Goal: Task Accomplishment & Management: Manage account settings

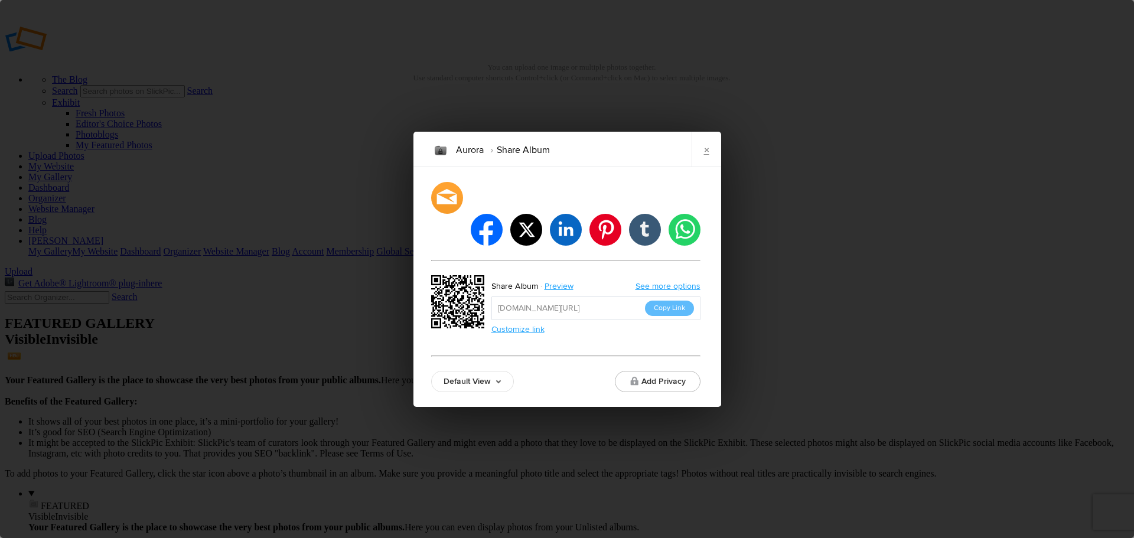
click at [670, 302] on input "[URL][DOMAIN_NAME]" at bounding box center [596, 309] width 209 height 24
click at [670, 301] on button "Copy Link" at bounding box center [669, 308] width 49 height 15
click at [500, 371] on link "Default View" at bounding box center [472, 381] width 83 height 21
click at [815, 318] on div "Aurora Share Album × facebook twitter linkedin pinterest tumblr whatsapp Share …" at bounding box center [567, 269] width 1134 height 538
click at [707, 167] on link "×" at bounding box center [707, 149] width 30 height 35
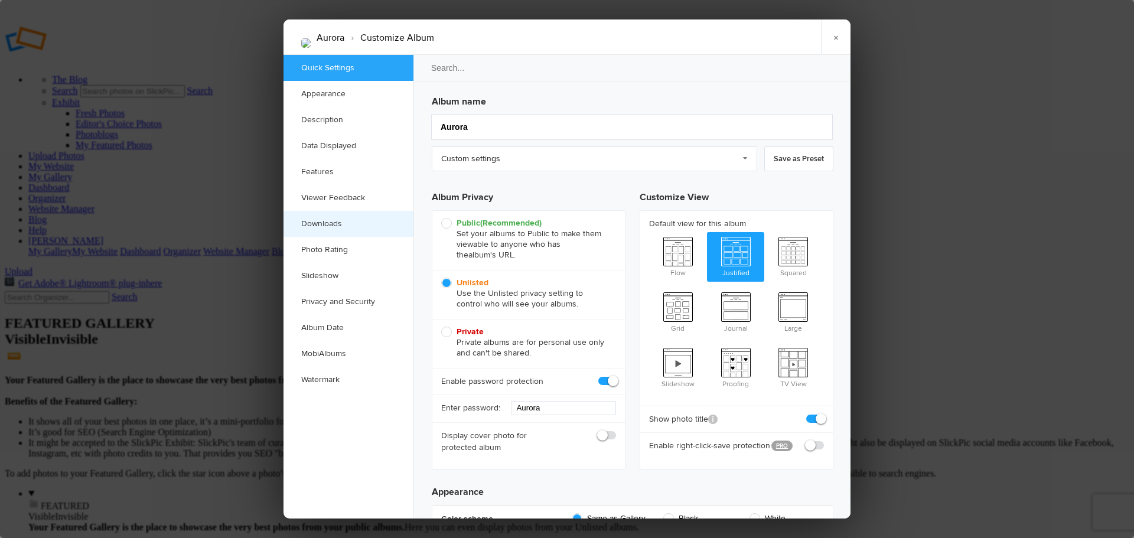
click at [330, 225] on link "Downloads" at bounding box center [349, 224] width 130 height 26
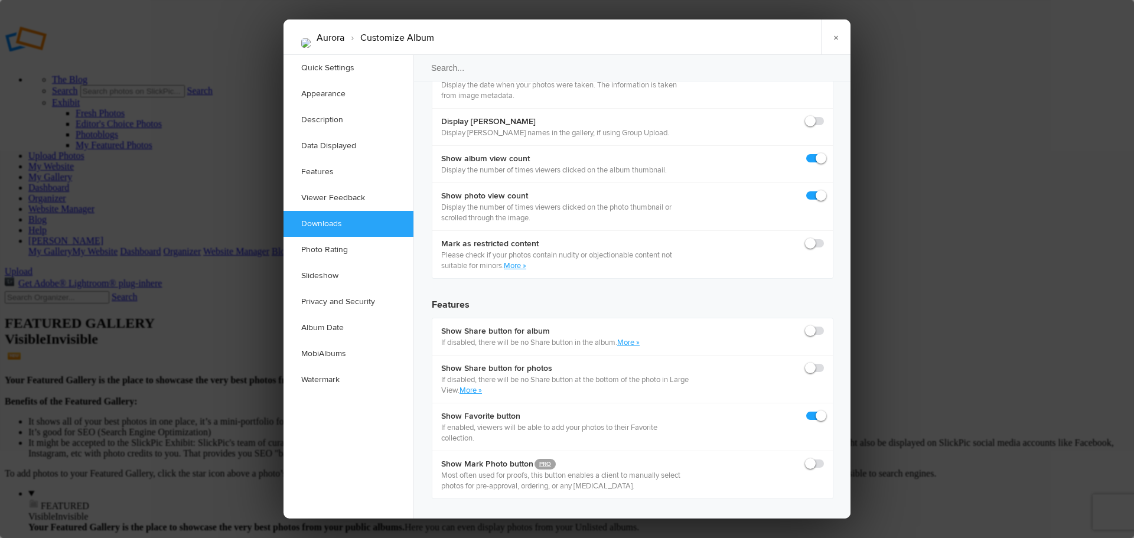
scroll to position [1769, 0]
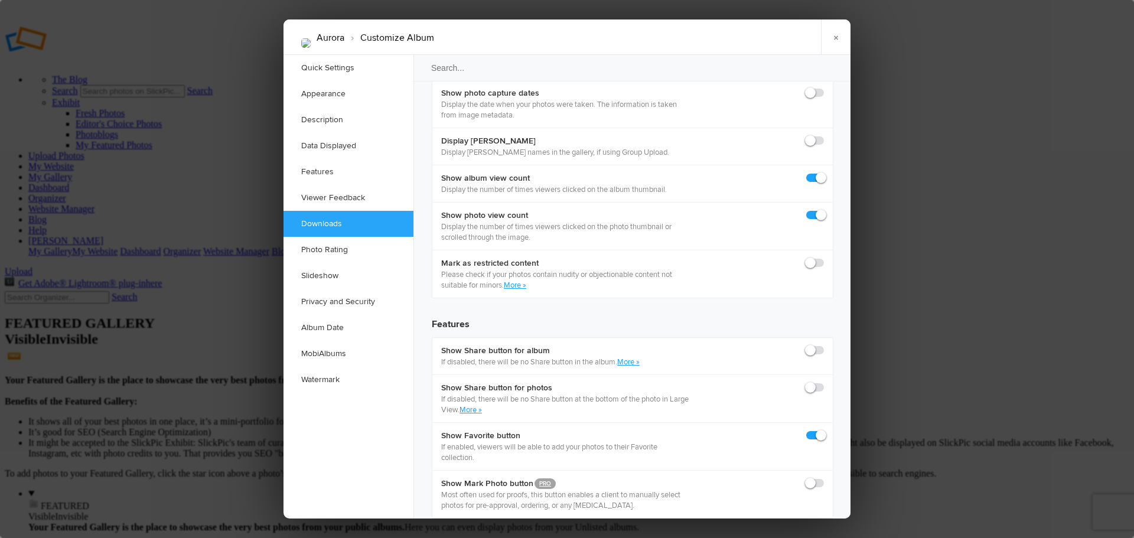
checkbox input "true"
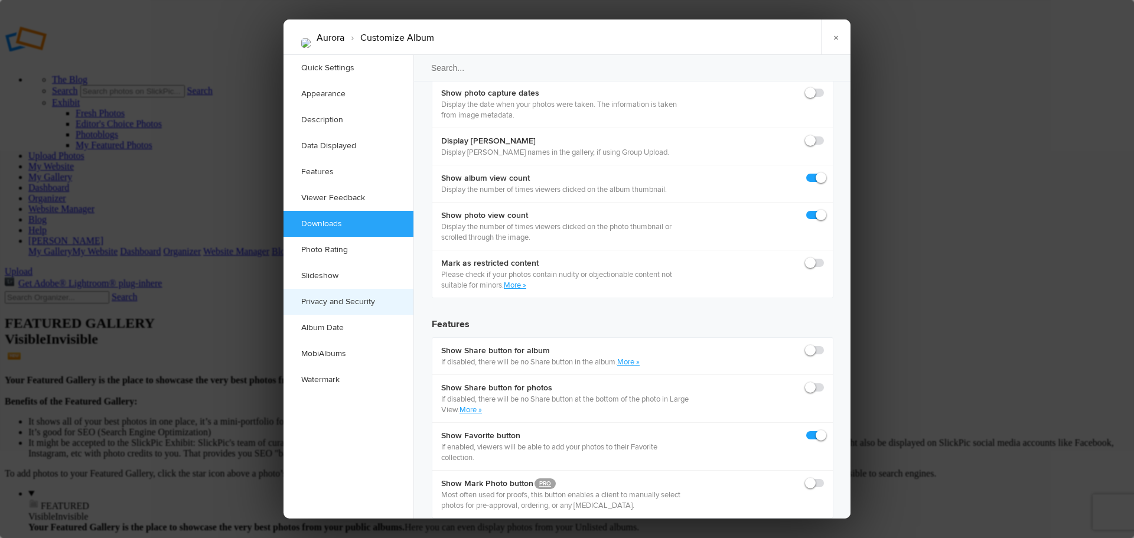
click at [339, 301] on link "Privacy and Security" at bounding box center [349, 302] width 130 height 26
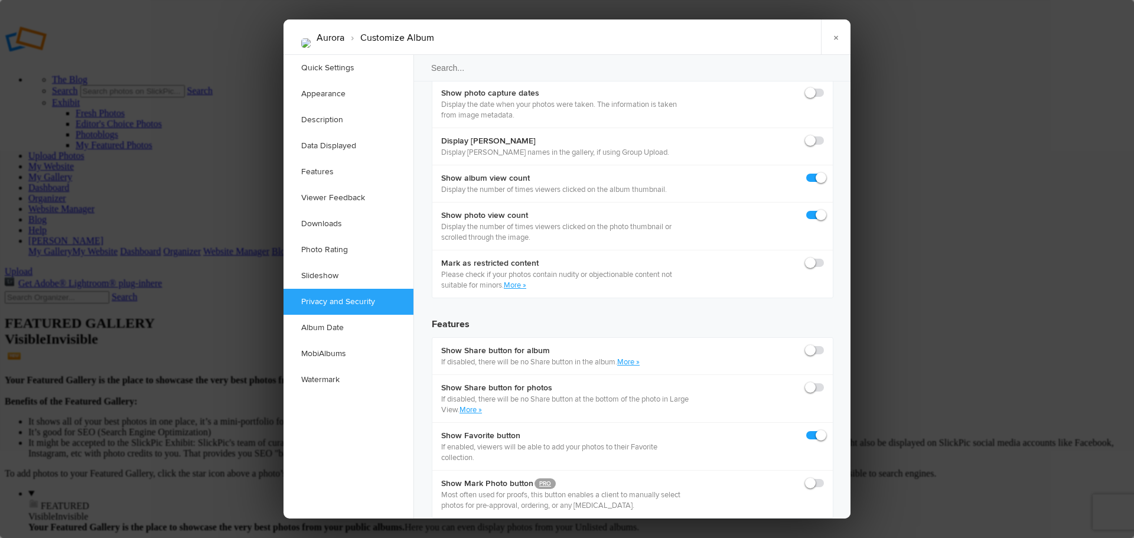
scroll to position [2449, 0]
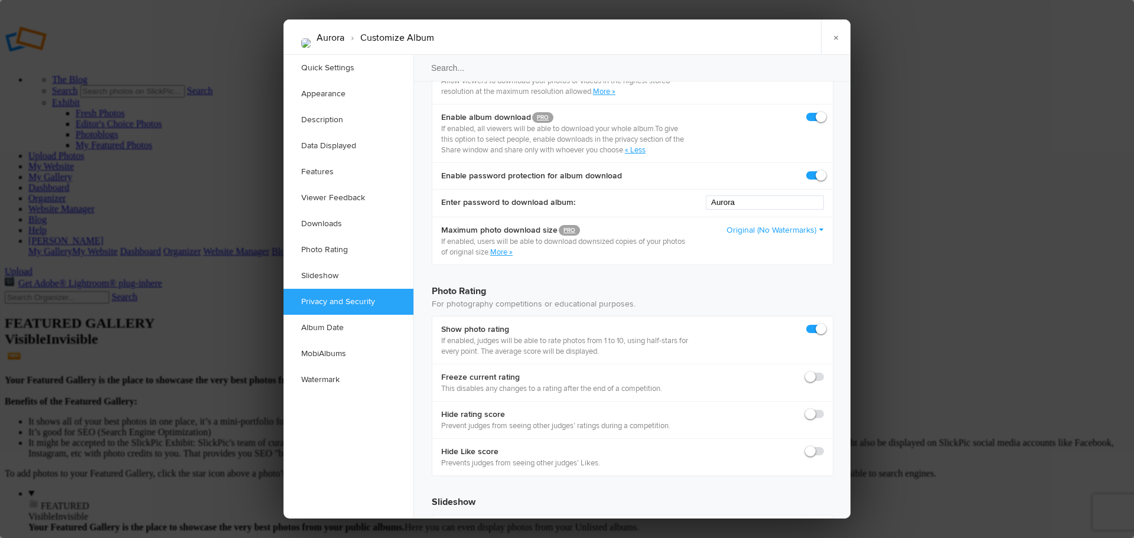
checkbox input "true"
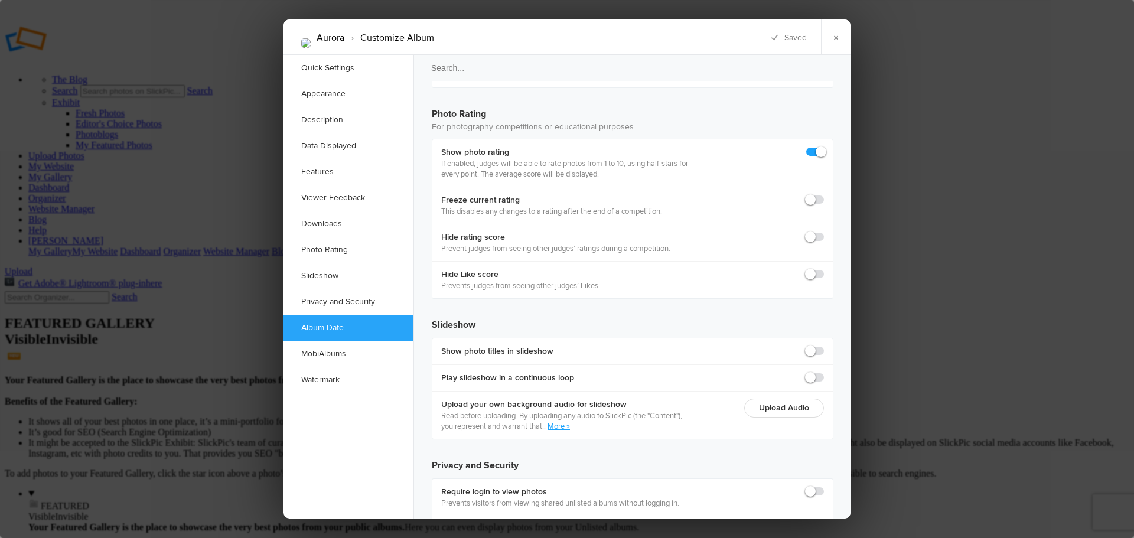
scroll to position [2646, 0]
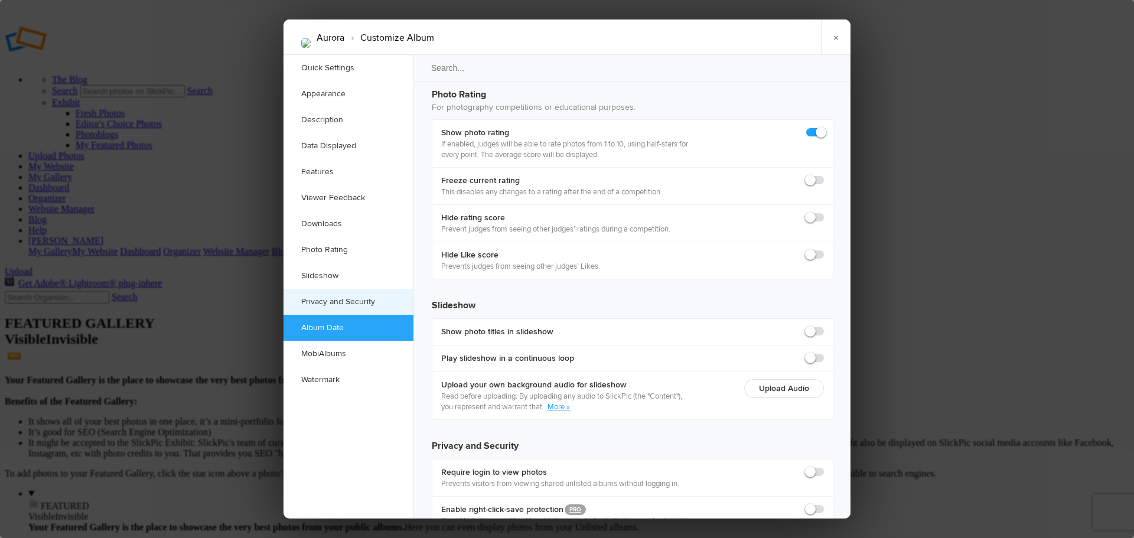
click at [323, 298] on link "Privacy and Security" at bounding box center [349, 302] width 130 height 26
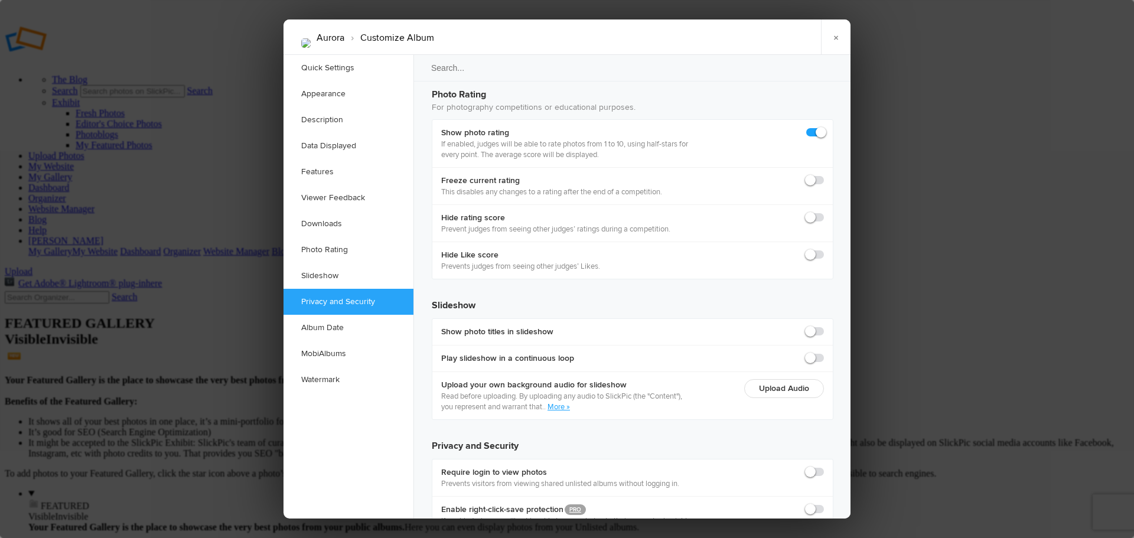
scroll to position [2449, 0]
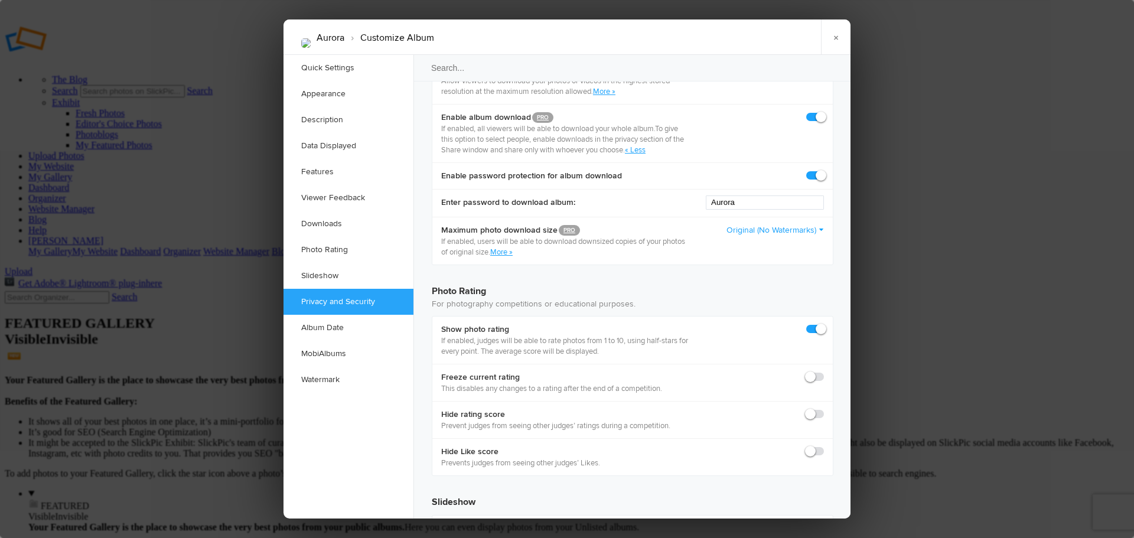
checkbox input "true"
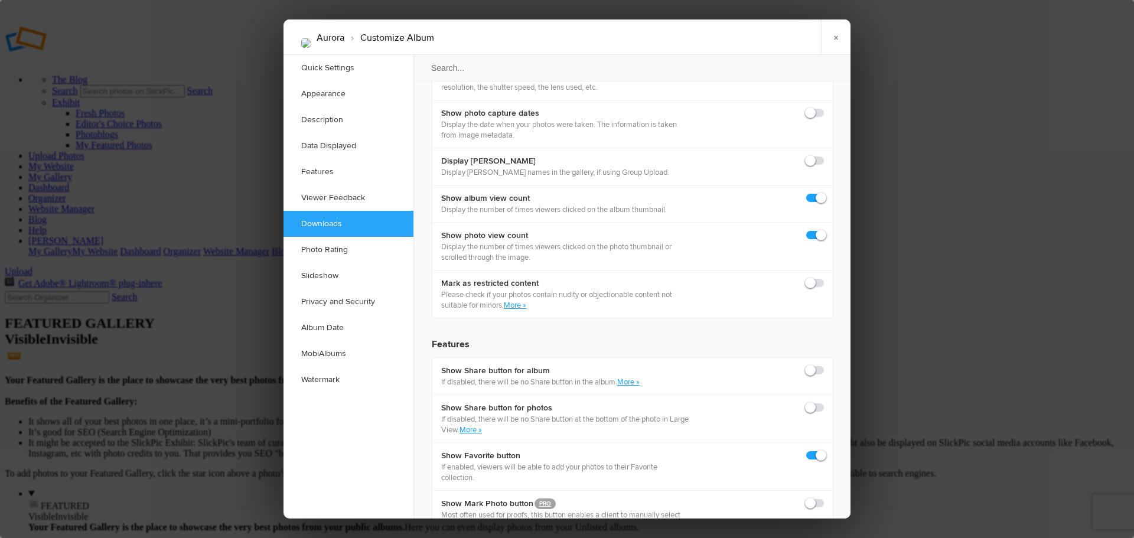
scroll to position [1745, 0]
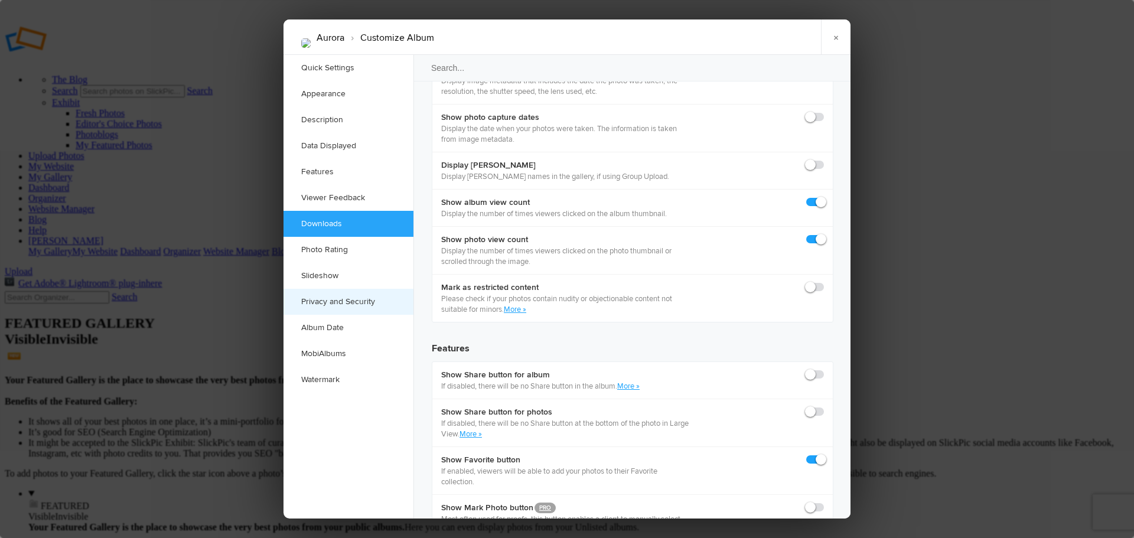
click at [358, 302] on link "Privacy and Security" at bounding box center [349, 302] width 130 height 26
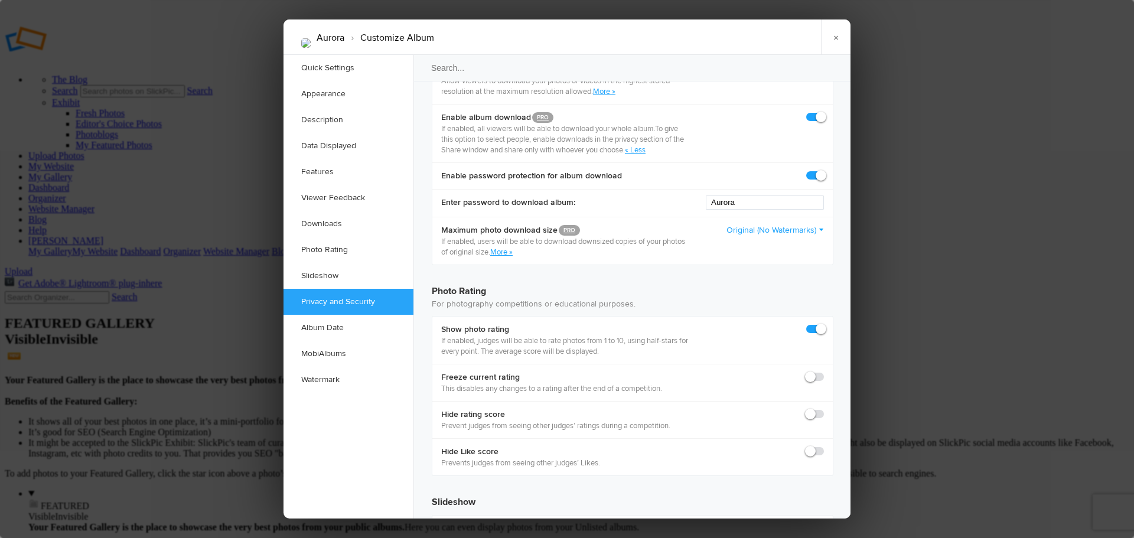
drag, startPoint x: 508, startPoint y: 304, endPoint x: 516, endPoint y: 309, distance: 9.3
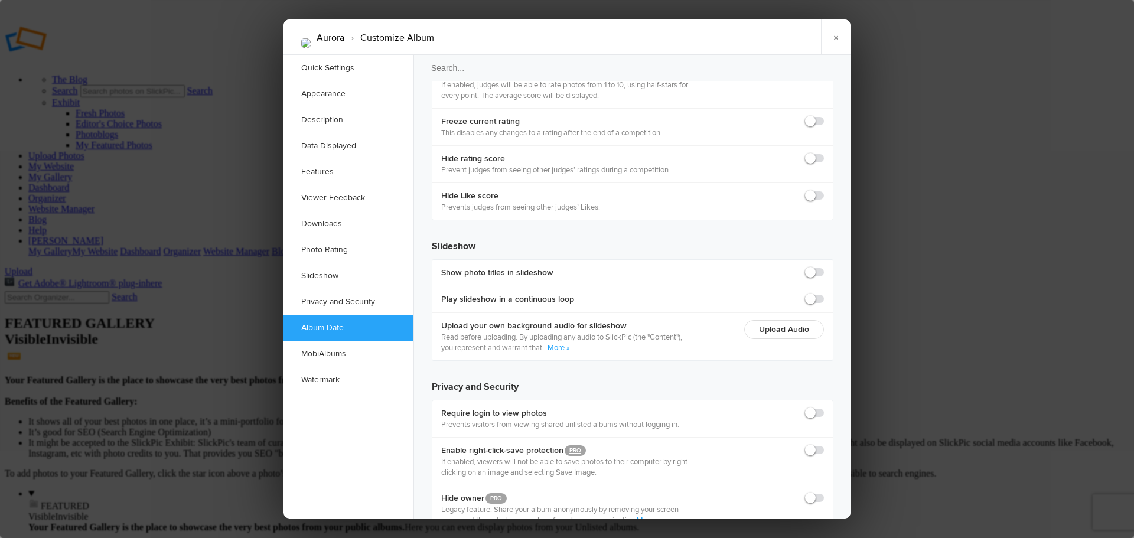
scroll to position [2724, 0]
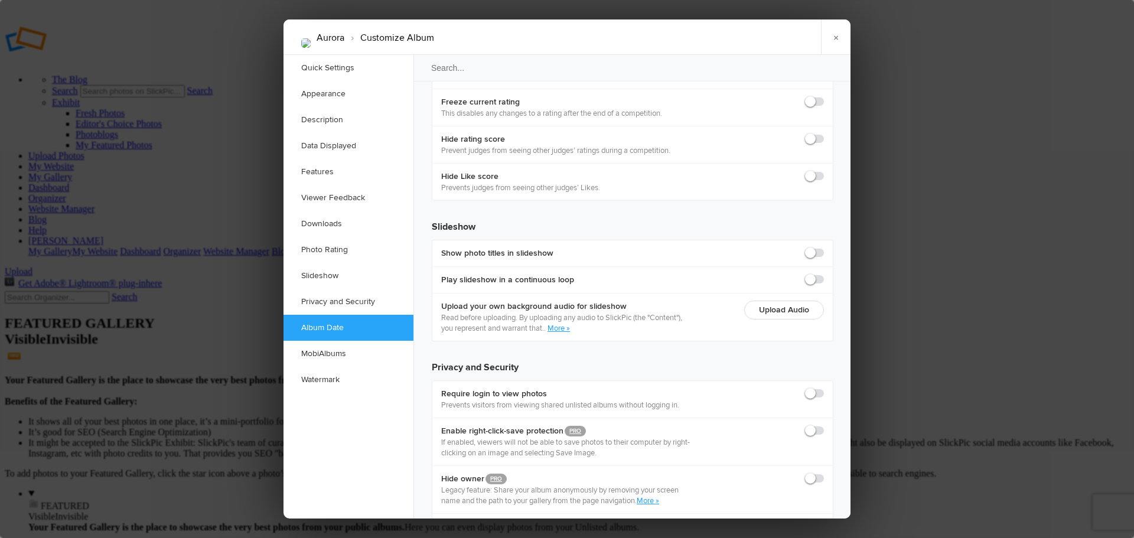
checkbox input "true"
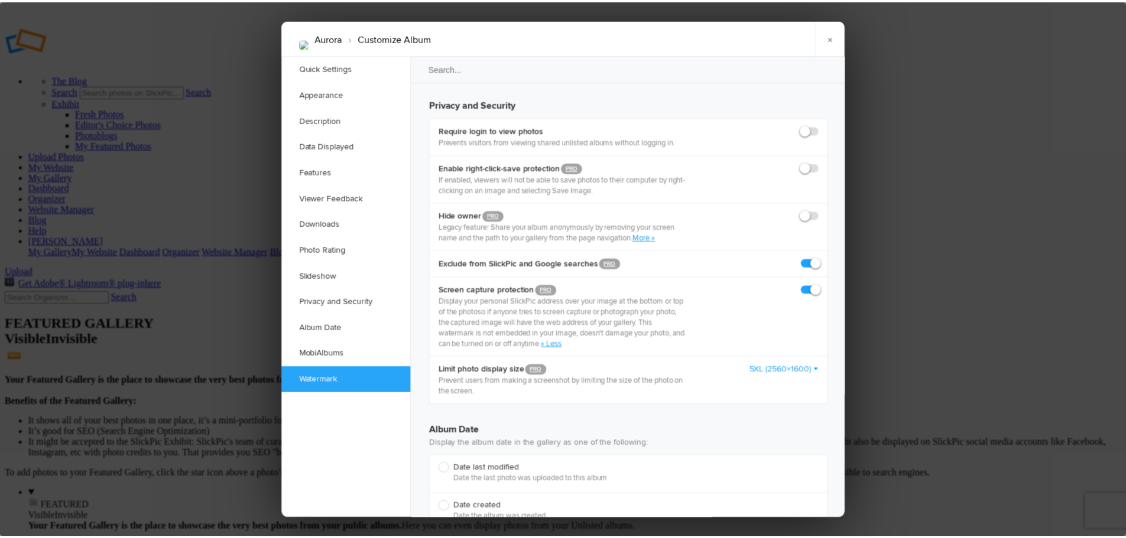
scroll to position [2998, 0]
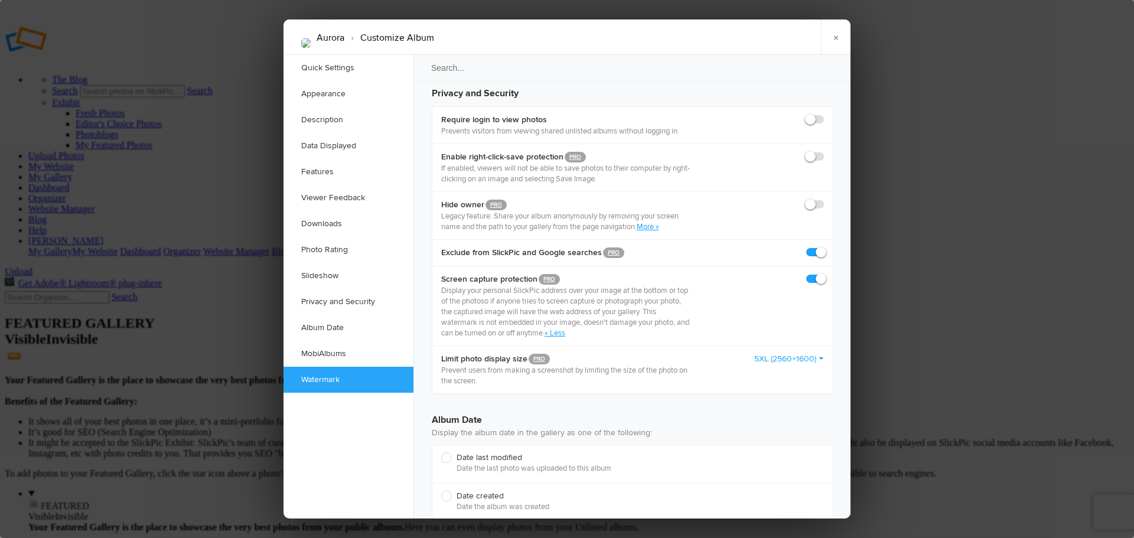
click at [917, 301] on div at bounding box center [567, 269] width 1134 height 538
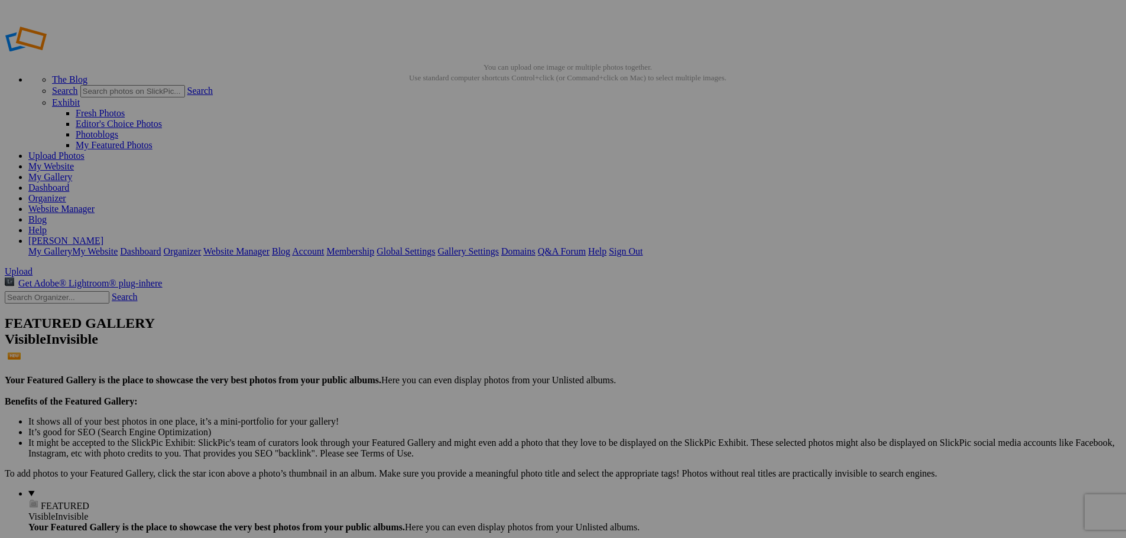
click at [374, 246] on link "Membership" at bounding box center [350, 251] width 48 height 10
